Goal: Information Seeking & Learning: Check status

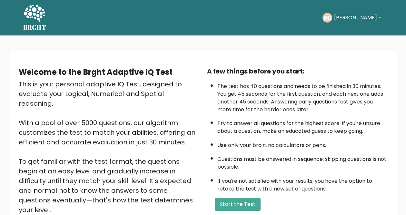
click at [350, 21] on button "[PERSON_NAME]" at bounding box center [357, 18] width 51 height 8
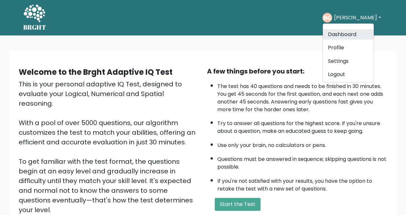
click at [347, 32] on link "Dashboard" at bounding box center [348, 34] width 51 height 10
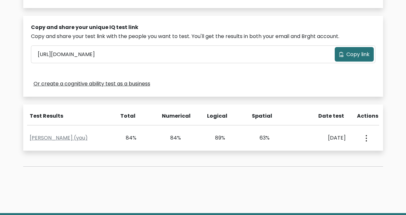
scroll to position [226, 0]
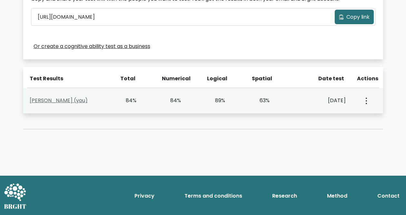
click at [67, 99] on link "[PERSON_NAME] (you)" at bounding box center [59, 100] width 58 height 7
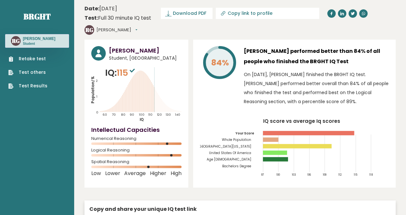
click at [46, 71] on ul "Retake test Test others Test Results" at bounding box center [28, 73] width 46 height 34
click at [31, 69] on link "Test others" at bounding box center [27, 72] width 39 height 7
click at [32, 86] on link "Test Results" at bounding box center [27, 86] width 39 height 7
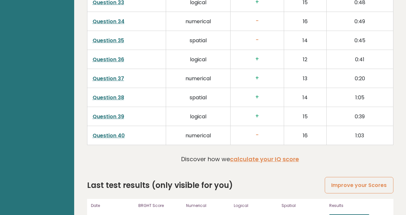
scroll to position [1675, 0]
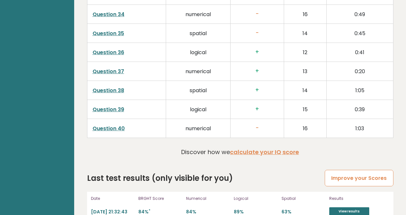
click at [351, 170] on link "Improve your Scores" at bounding box center [359, 178] width 68 height 16
click at [190, 209] on p "84%" at bounding box center [208, 212] width 44 height 6
click at [144, 209] on p "84% *" at bounding box center [160, 212] width 44 height 6
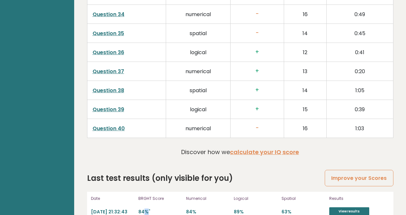
click at [144, 209] on p "84% *" at bounding box center [160, 212] width 44 height 6
click at [270, 148] on link "calculate your IQ score" at bounding box center [264, 152] width 69 height 8
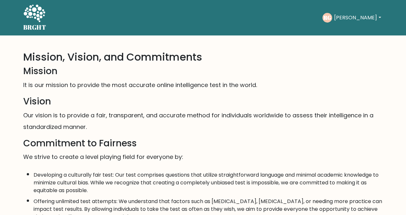
click at [36, 16] on icon at bounding box center [35, 13] width 22 height 17
